Goal: Task Accomplishment & Management: Use online tool/utility

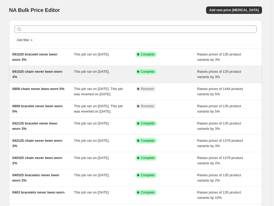
click at [58, 77] on div "091025 chain never been worn 3%" at bounding box center [43, 74] width 62 height 11
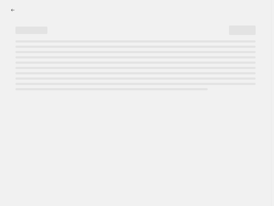
select select "percentage"
select select "no_change"
select select "collection"
select select "product_status"
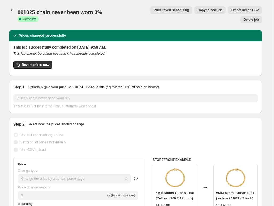
click at [197, 11] on span "Copy to new job" at bounding box center [209, 10] width 25 height 4
select select "percentage"
select select "no_change"
select select "collection"
select select "product_status"
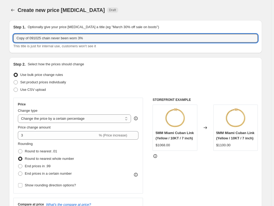
drag, startPoint x: 31, startPoint y: 38, endPoint x: -59, endPoint y: 41, distance: 89.7
click at [0, 41] on html "Home Settings Plans Skip to content Create new price [MEDICAL_DATA]. This page …" at bounding box center [137, 103] width 274 height 206
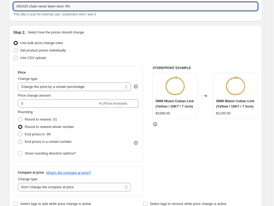
scroll to position [53, 0]
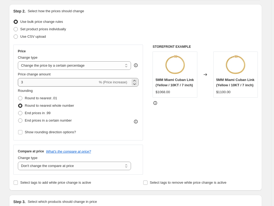
type input "091025 chain never been worn 4%"
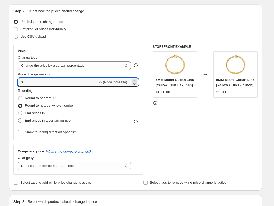
drag, startPoint x: 55, startPoint y: 84, endPoint x: -7, endPoint y: 82, distance: 62.0
click at [0, 82] on html "Home Settings Plans Skip to content Create new price change job. This page is r…" at bounding box center [137, 50] width 274 height 206
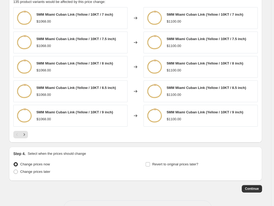
scroll to position [397, 0]
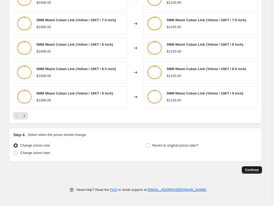
type input "4"
click at [253, 169] on span "Continue" at bounding box center [252, 170] width 14 height 4
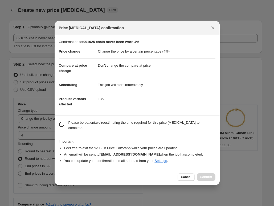
scroll to position [0, 0]
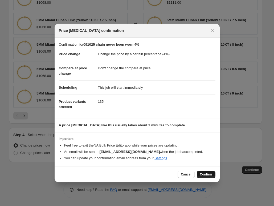
click at [206, 175] on span "Confirm" at bounding box center [206, 175] width 12 height 4
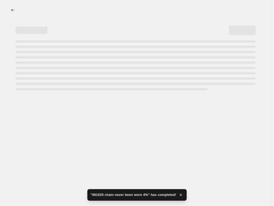
select select "percentage"
select select "no_change"
select select "collection"
select select "product_status"
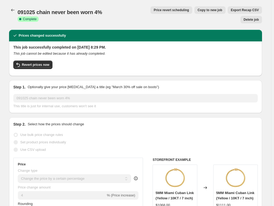
click at [203, 80] on div "Step 1. Optionally give your price change job a title (eg "March 30% off sale o…" at bounding box center [135, 96] width 253 height 33
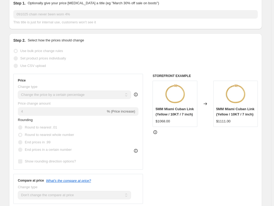
scroll to position [106, 0]
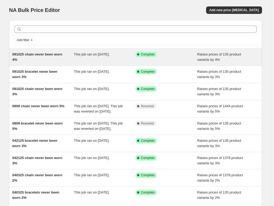
click at [49, 61] on div "091025 chain never been worn 4%" at bounding box center [43, 57] width 62 height 11
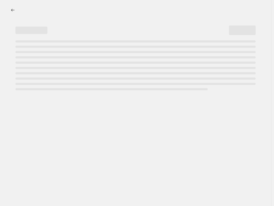
select select "percentage"
select select "no_change"
select select "collection"
select select "product_status"
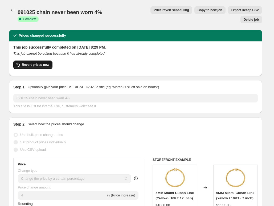
click at [46, 63] on span "Revert prices now" at bounding box center [35, 65] width 27 height 4
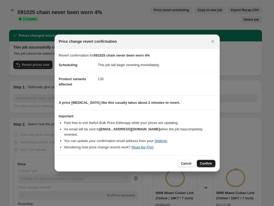
click at [204, 162] on span "Confirm" at bounding box center [206, 164] width 12 height 4
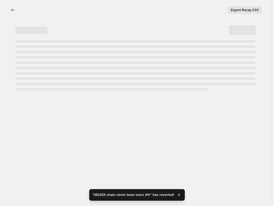
select select "percentage"
select select "no_change"
select select "collection"
select select "product_status"
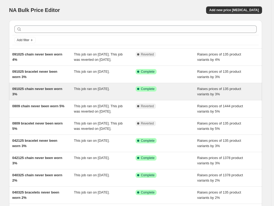
click at [56, 97] on div "091025 chain never been worn 3%" at bounding box center [43, 91] width 62 height 11
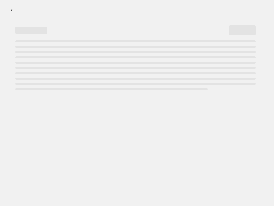
select select "percentage"
select select "no_change"
select select "collection"
select select "product_status"
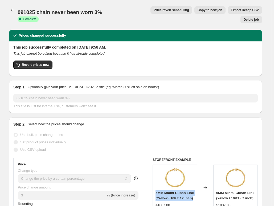
drag, startPoint x: 166, startPoint y: 192, endPoint x: 158, endPoint y: 185, distance: 11.3
click at [158, 191] on div "5MM Miami Cuban Link (Yellow / 10KT / 7 inch)" at bounding box center [174, 196] width 39 height 11
copy span "5MM Miami Cuban Link (Yellow / 10KT / 7 inch)"
click at [197, 10] on span "Copy to new job" at bounding box center [209, 10] width 25 height 4
select select "percentage"
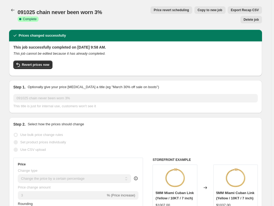
select select "no_change"
select select "collection"
select select "product_status"
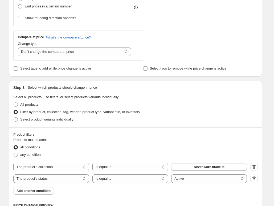
scroll to position [160, 0]
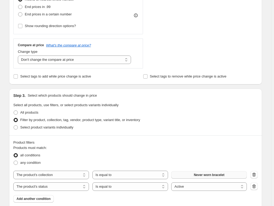
click at [198, 174] on span "Never worn bracelet" at bounding box center [209, 175] width 31 height 4
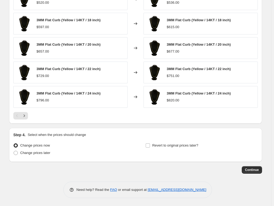
scroll to position [397, 0]
click at [250, 169] on span "Continue" at bounding box center [252, 170] width 14 height 4
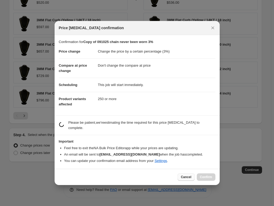
click at [183, 175] on span "Cancel" at bounding box center [186, 177] width 10 height 4
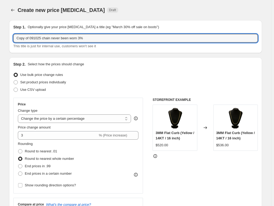
drag, startPoint x: 31, startPoint y: 37, endPoint x: -33, endPoint y: 39, distance: 63.6
click at [0, 39] on html "Home Settings Plans Skip to content Create new price [MEDICAL_DATA]. This page …" at bounding box center [137, 103] width 274 height 206
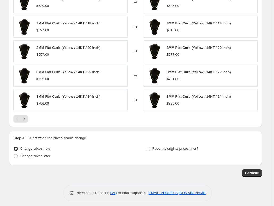
scroll to position [397, 0]
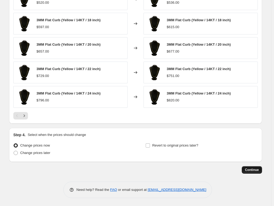
type input "091025 chain never been worn 3%"
click at [251, 168] on span "Continue" at bounding box center [252, 170] width 14 height 4
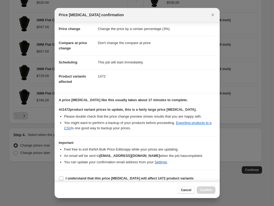
scroll to position [14, 0]
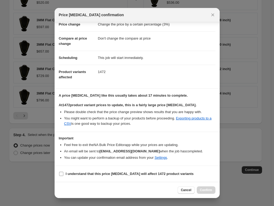
click at [157, 176] on b "I understand that this price [MEDICAL_DATA] will affect 1472 product variants" at bounding box center [130, 174] width 128 height 4
click at [63, 176] on input "I understand that this price [MEDICAL_DATA] will affect 1472 product variants" at bounding box center [61, 174] width 4 height 4
checkbox input "true"
click at [207, 189] on span "Confirm" at bounding box center [206, 190] width 12 height 4
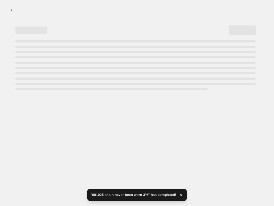
select select "percentage"
select select "no_change"
select select "collection"
select select "product_status"
